Goal: Download file/media

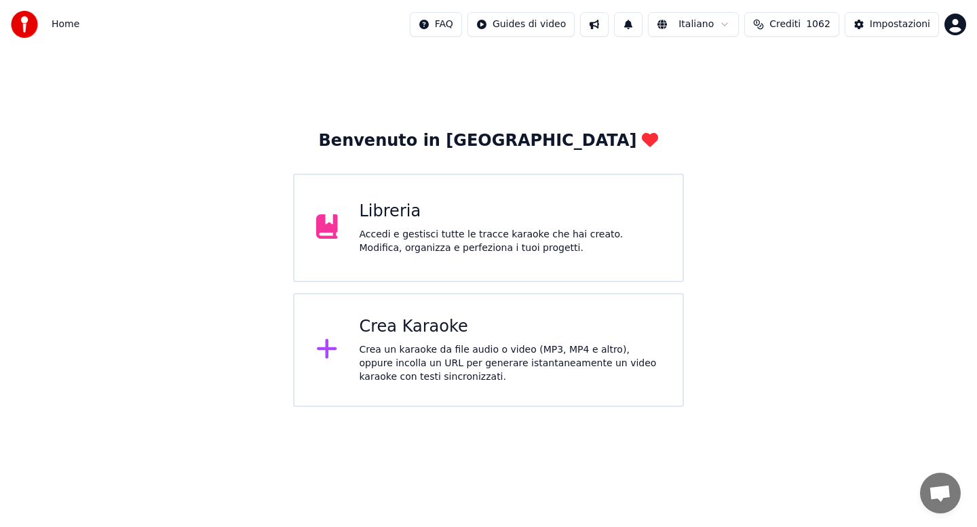
click at [436, 341] on div "Crea Karaoke Crea un karaoke da file audio o video (MP3, MP4 e altro), oppure i…" at bounding box center [511, 350] width 302 height 68
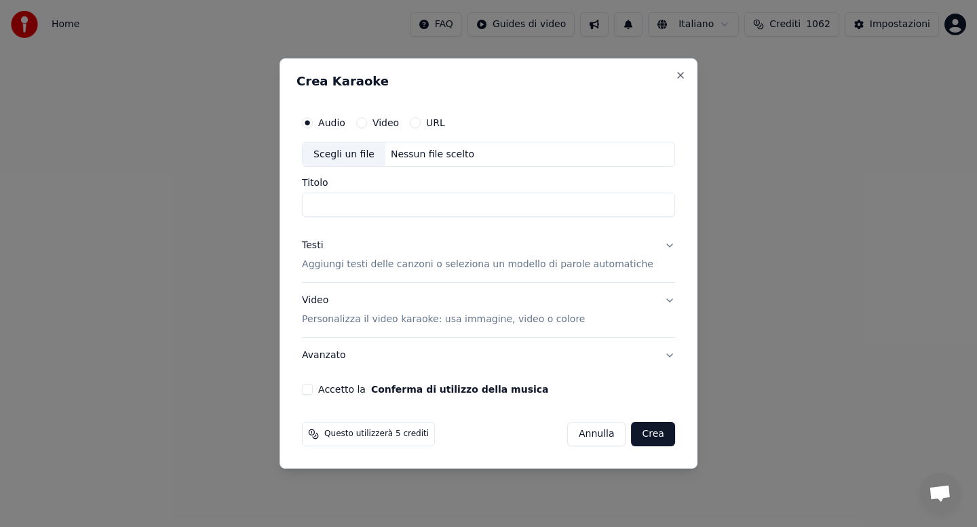
click at [589, 439] on button "Annulla" at bounding box center [596, 434] width 59 height 24
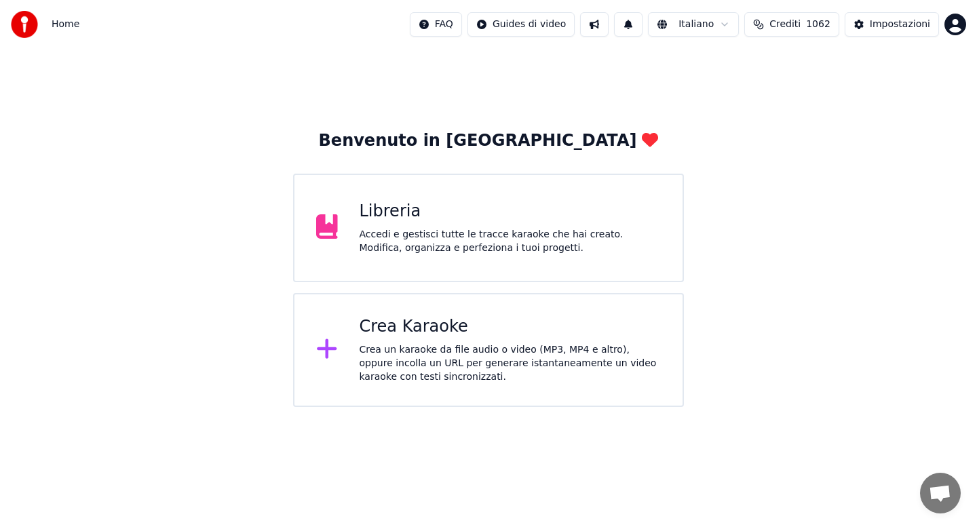
click at [411, 238] on div "Accedi e gestisci tutte le tracce karaoke che hai creato. Modifica, organizza e…" at bounding box center [511, 241] width 302 height 27
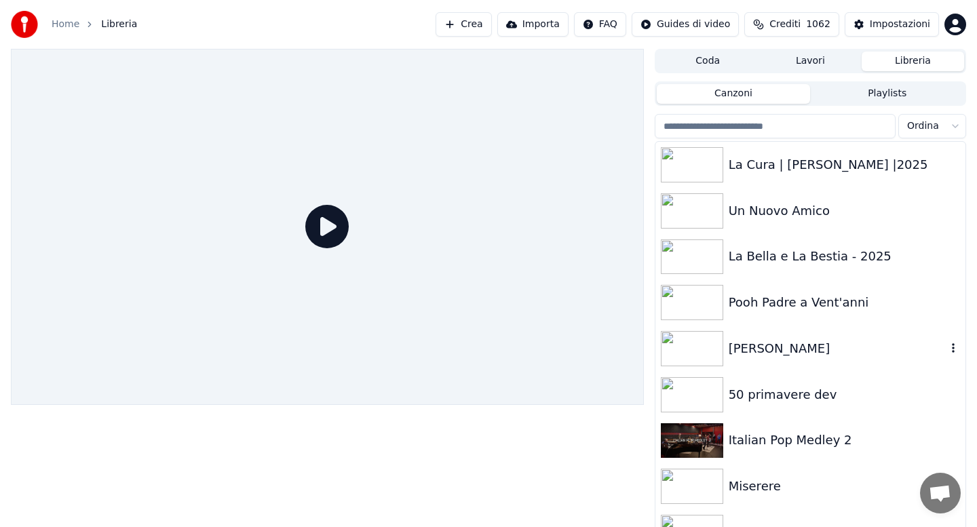
scroll to position [9, 0]
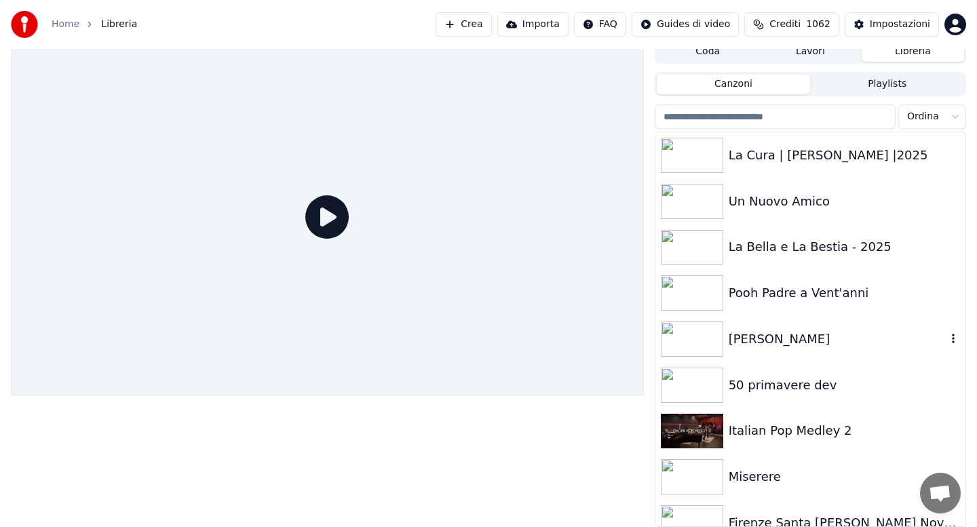
click at [876, 337] on div "[PERSON_NAME]" at bounding box center [838, 339] width 218 height 19
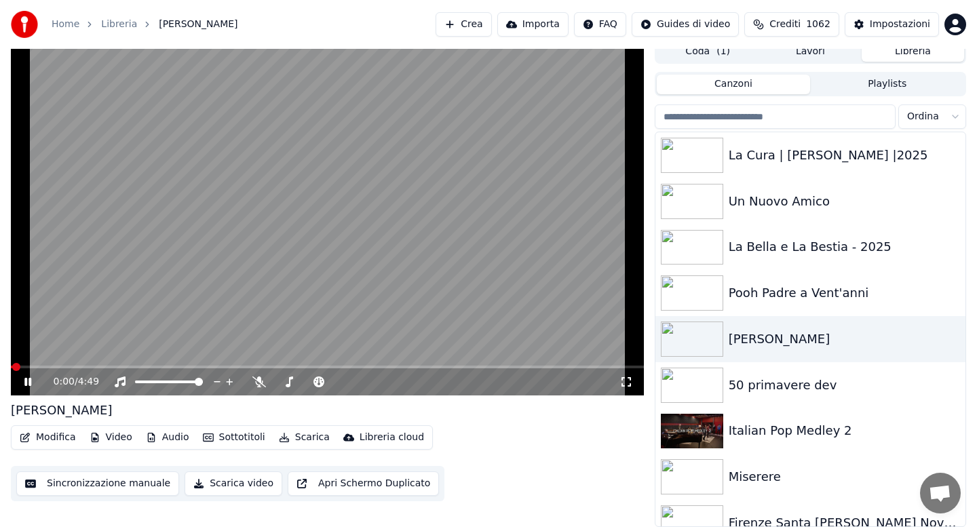
click at [28, 387] on div "0:00 / 4:49" at bounding box center [327, 382] width 622 height 14
click at [28, 387] on div "0:01 / 4:49" at bounding box center [327, 382] width 622 height 14
click at [27, 385] on icon at bounding box center [38, 382] width 32 height 11
click at [749, 347] on div "[PERSON_NAME]" at bounding box center [838, 339] width 218 height 19
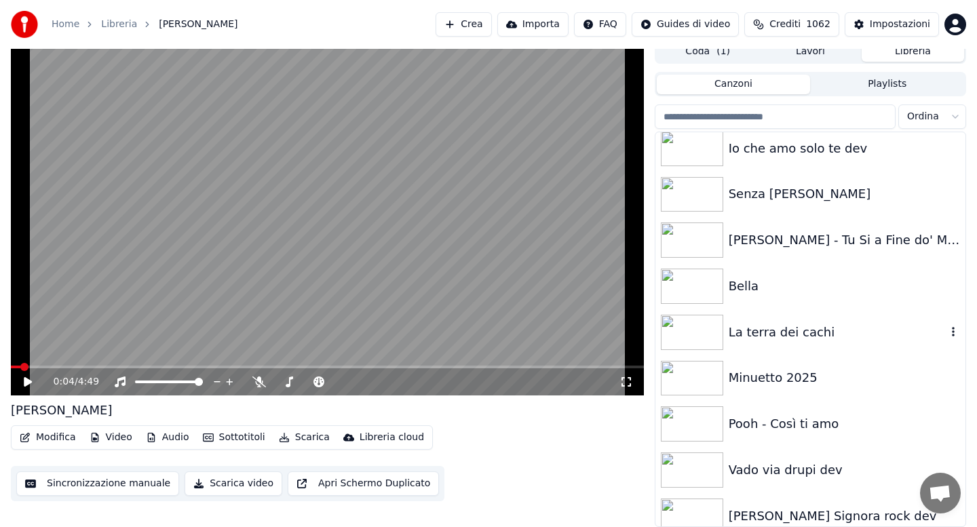
scroll to position [3638, 0]
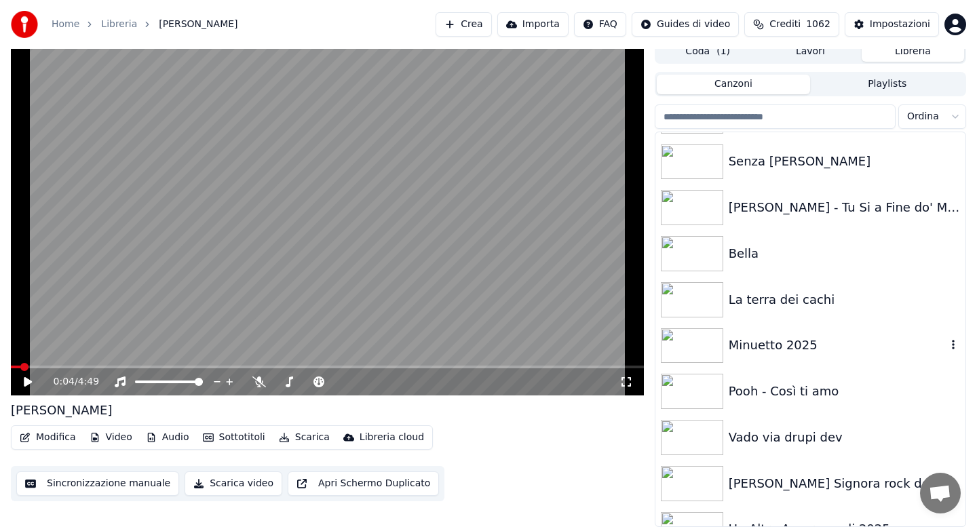
click at [749, 347] on div "Minuetto 2025" at bounding box center [838, 345] width 218 height 19
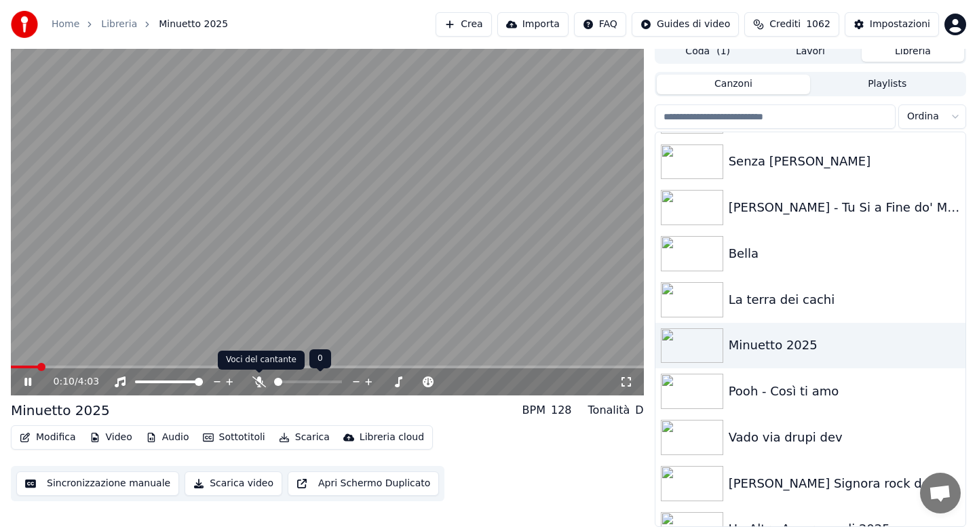
click at [263, 379] on icon at bounding box center [259, 382] width 14 height 11
click at [303, 442] on button "Scarica" at bounding box center [304, 437] width 62 height 19
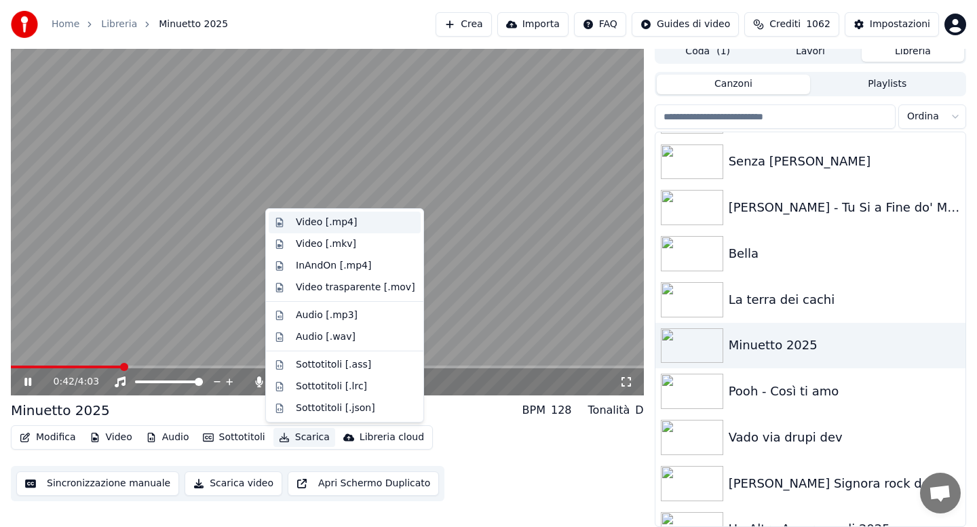
click at [320, 221] on div "Video [.mp4]" at bounding box center [326, 223] width 61 height 14
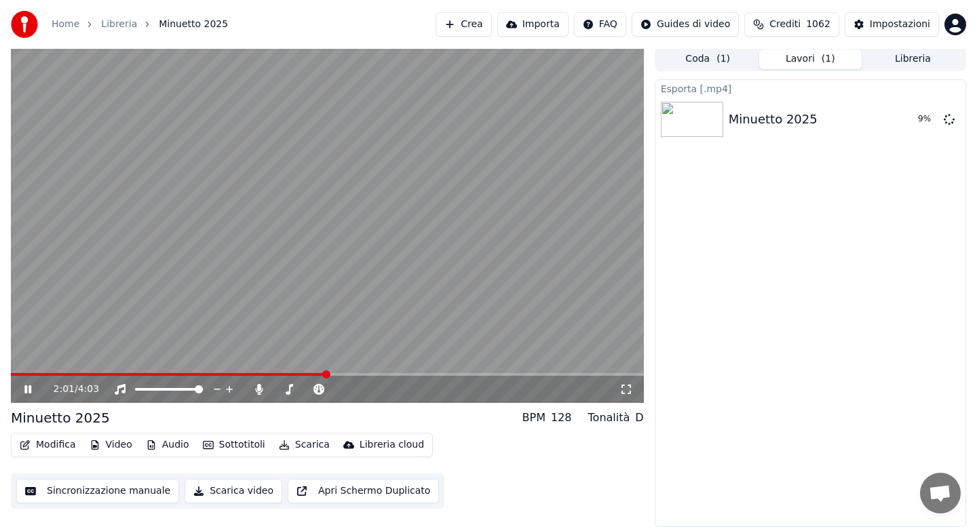
click at [257, 392] on icon at bounding box center [258, 389] width 7 height 11
click at [257, 392] on icon at bounding box center [259, 389] width 14 height 11
